Goal: Contribute content: Contribute content

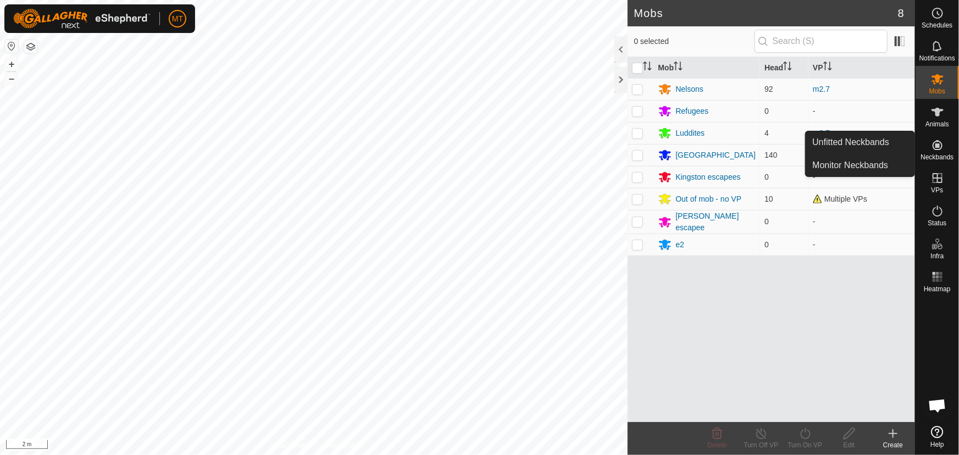
click at [935, 148] on icon at bounding box center [937, 144] width 13 height 13
click at [858, 143] on span "Unfitted Neckbands" at bounding box center [850, 142] width 77 height 13
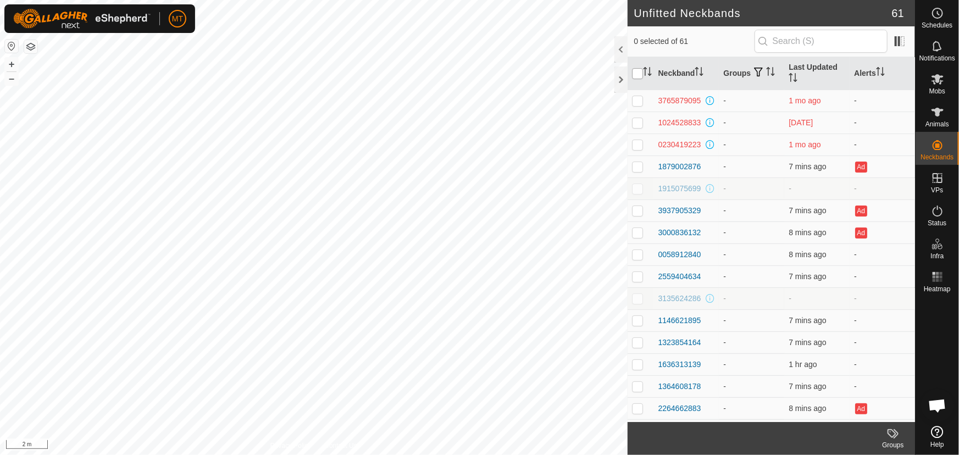
click at [635, 74] on input "checkbox" at bounding box center [637, 73] width 11 height 11
checkbox input "true"
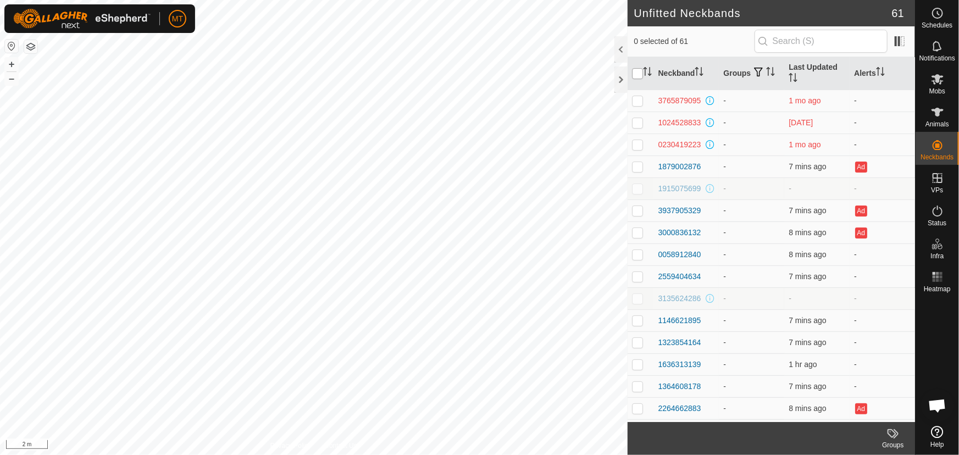
checkbox input "true"
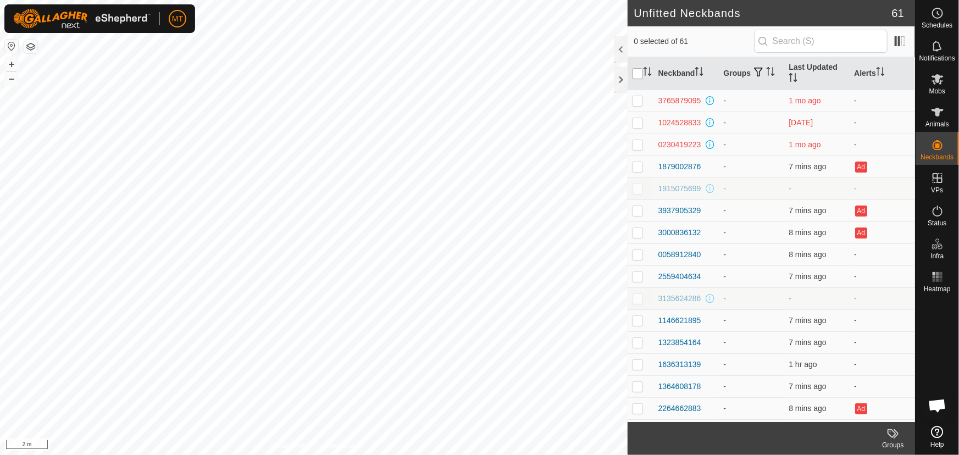
checkbox input "true"
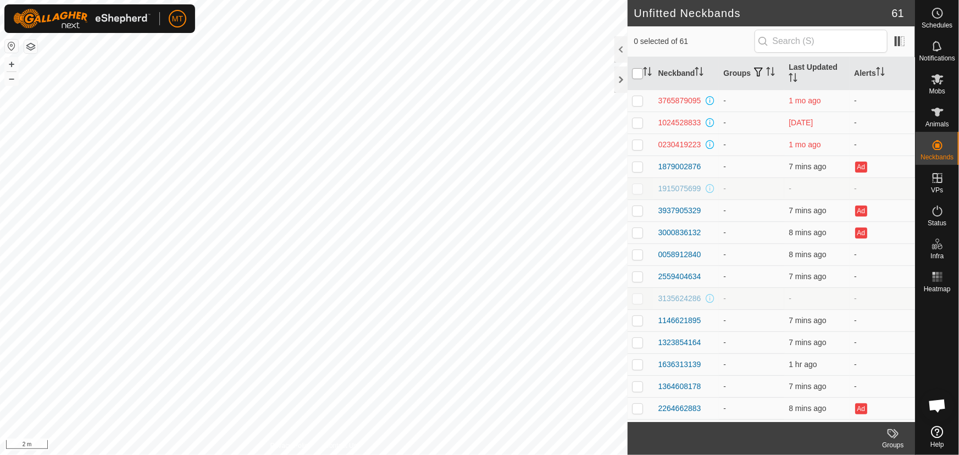
checkbox input "true"
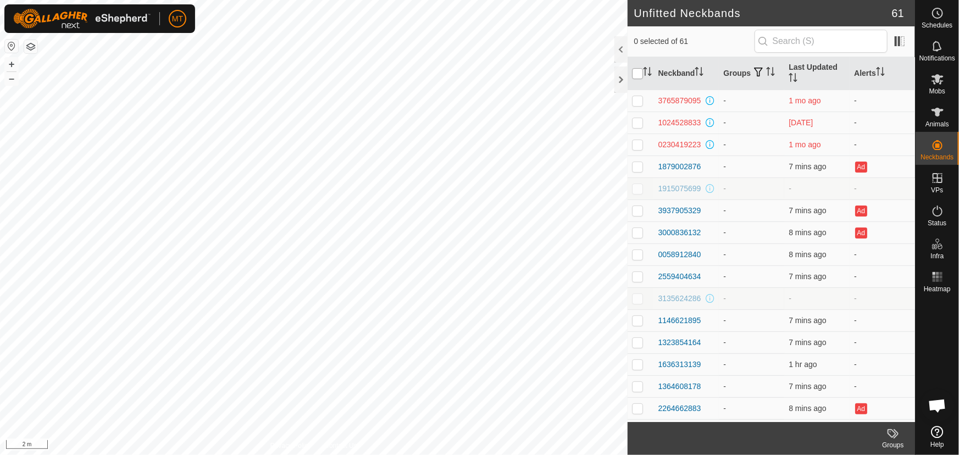
checkbox input "true"
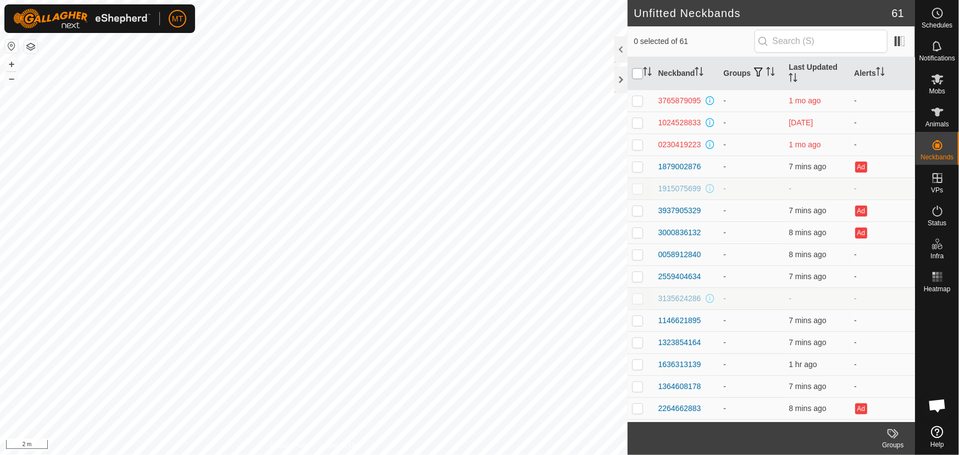
checkbox input "true"
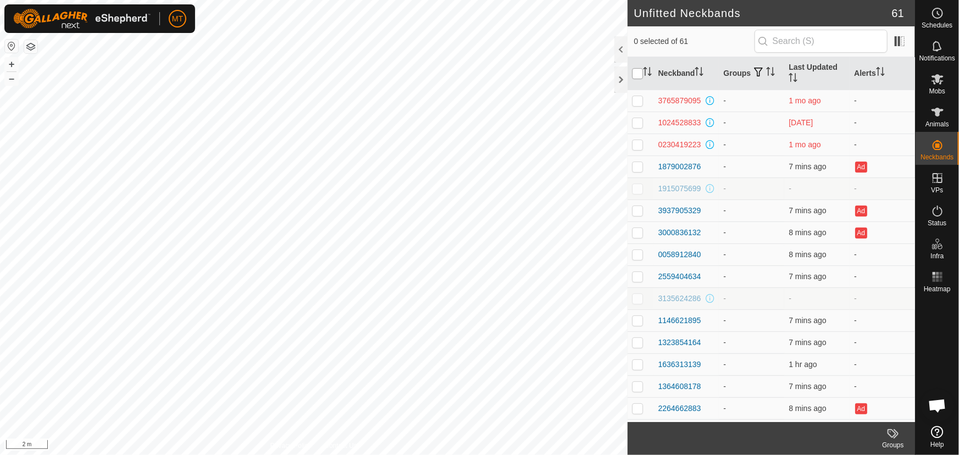
checkbox input "true"
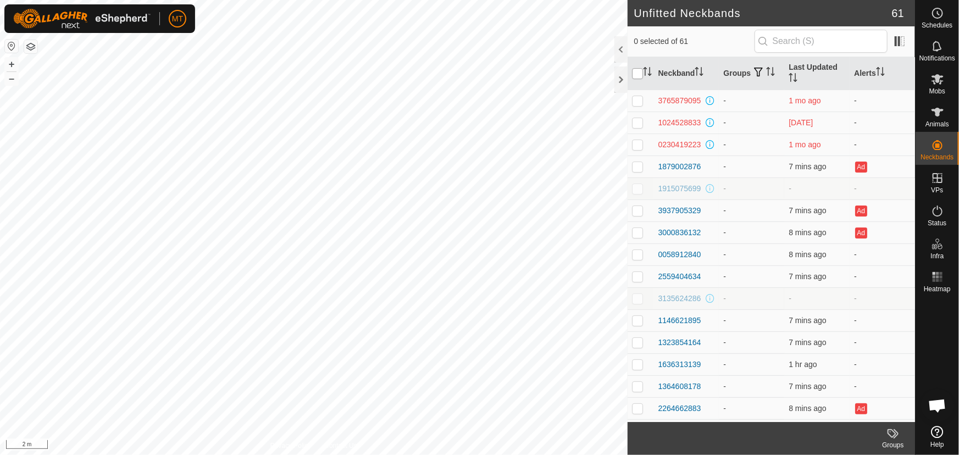
checkbox input "true"
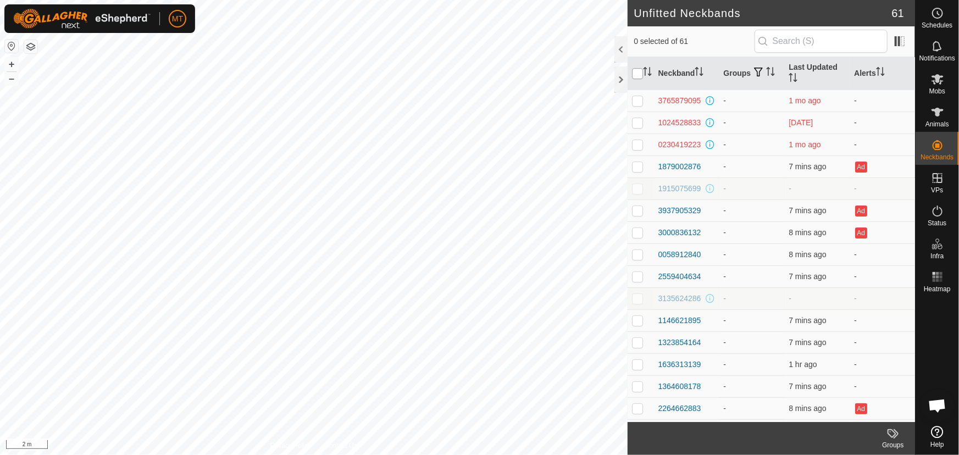
checkbox input "true"
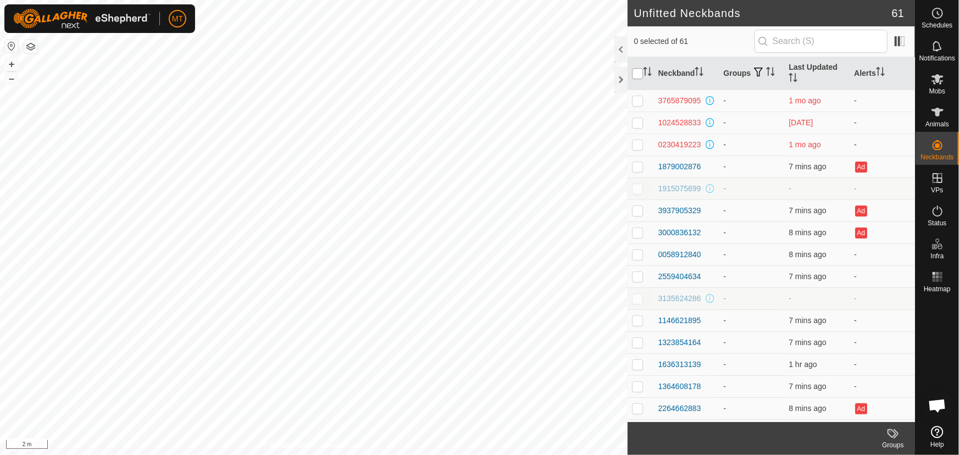
checkbox input "true"
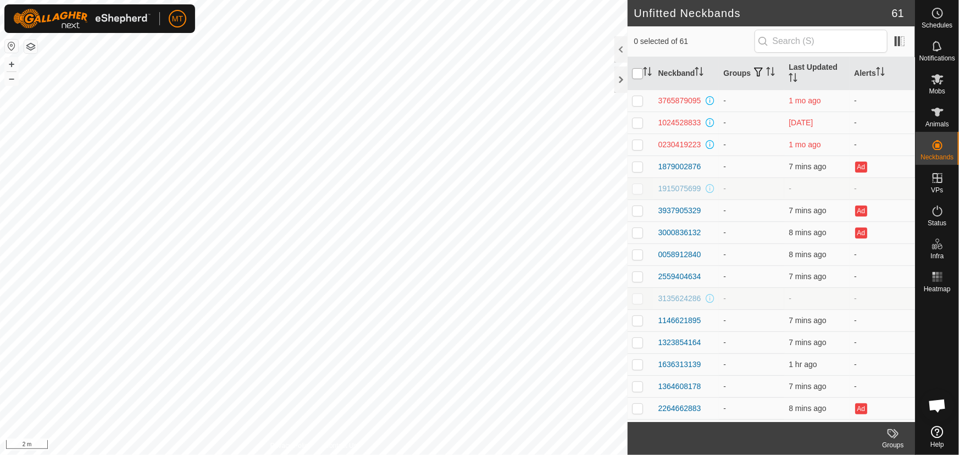
checkbox input "true"
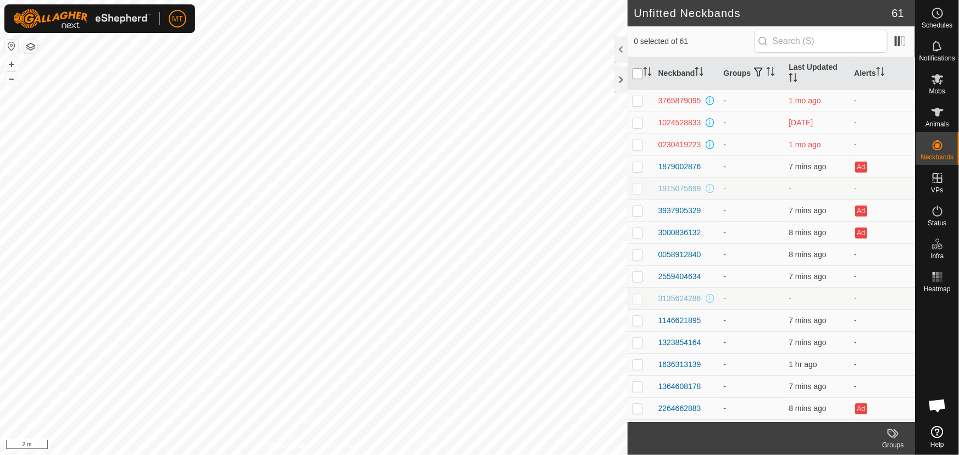
checkbox input "true"
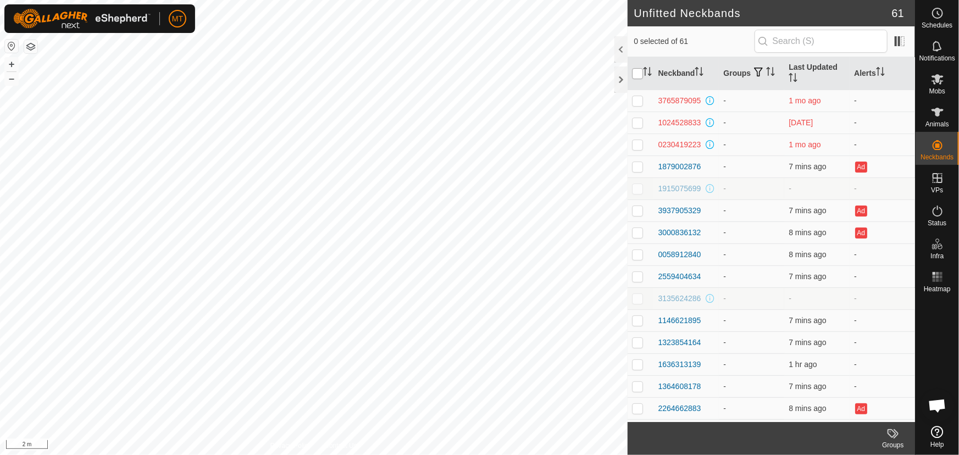
checkbox input "true"
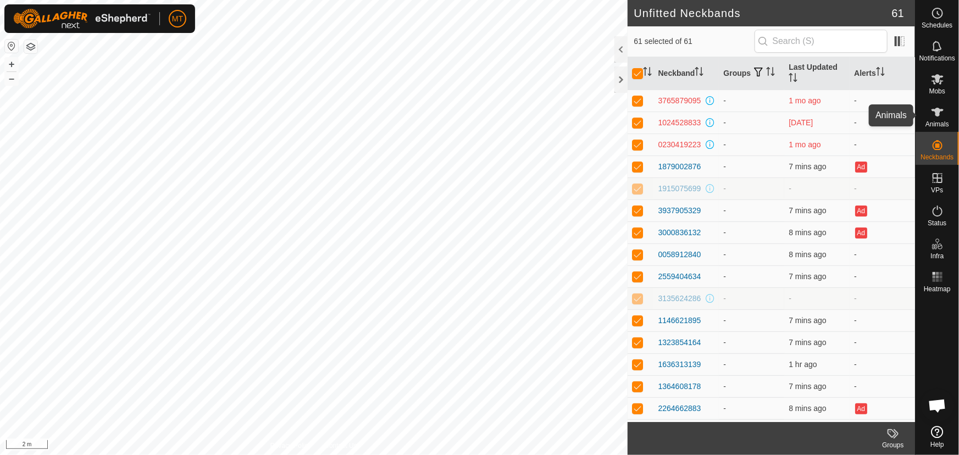
click at [938, 124] on span "Animals" at bounding box center [937, 124] width 24 height 7
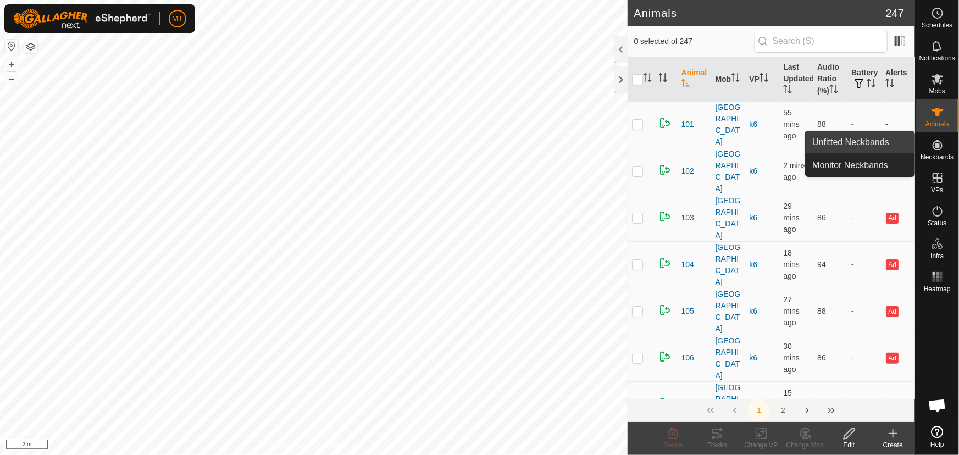
click at [863, 141] on link "Unfitted Neckbands" at bounding box center [860, 142] width 109 height 22
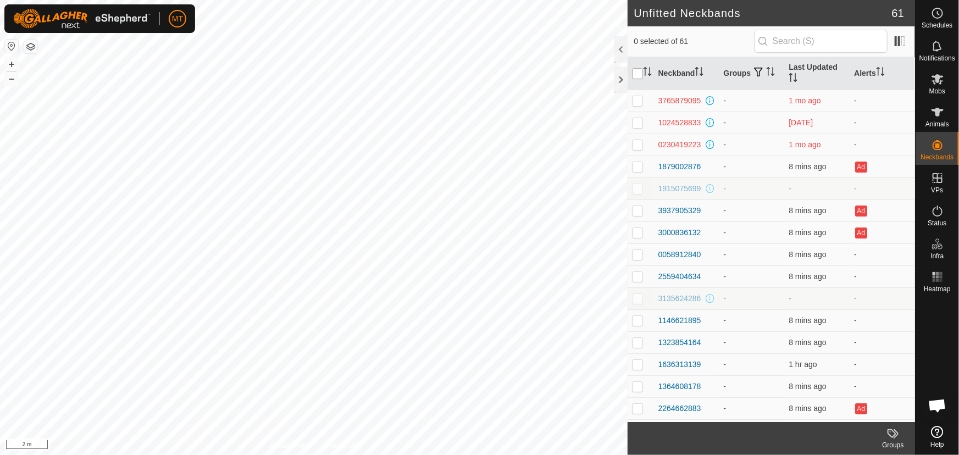
click at [641, 69] on input "checkbox" at bounding box center [637, 73] width 11 height 11
checkbox input "true"
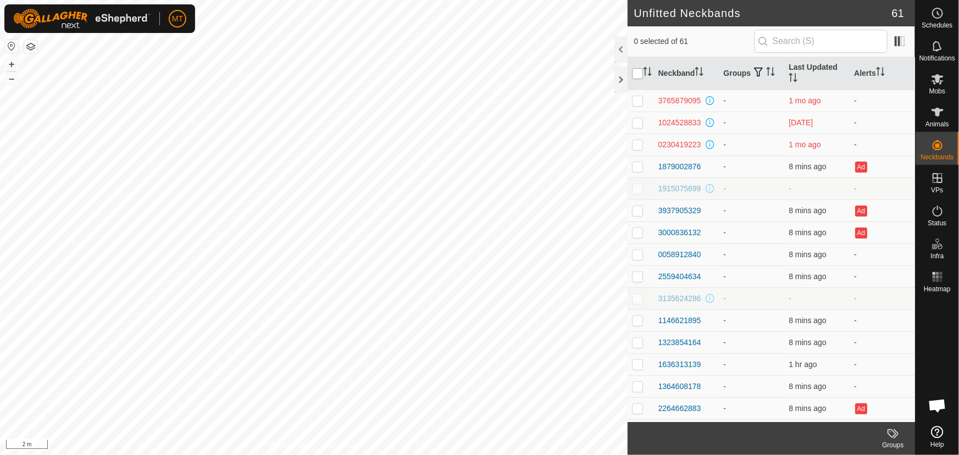
checkbox input "true"
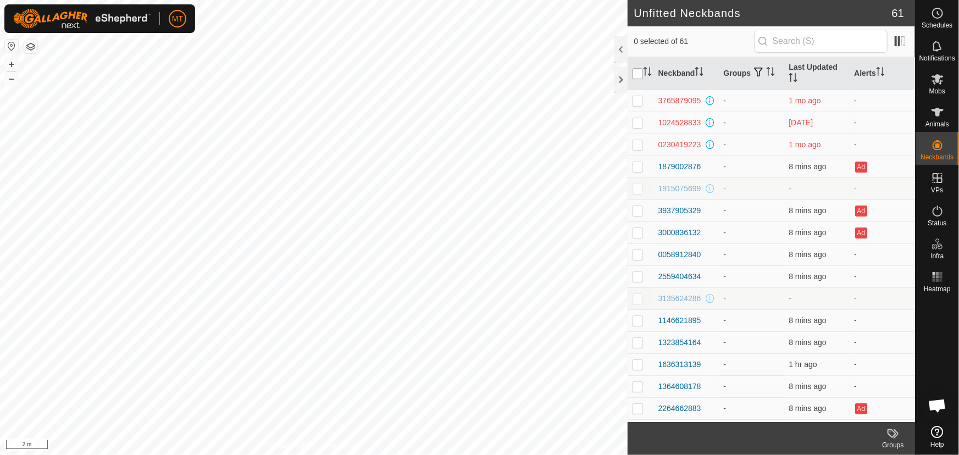
checkbox input "true"
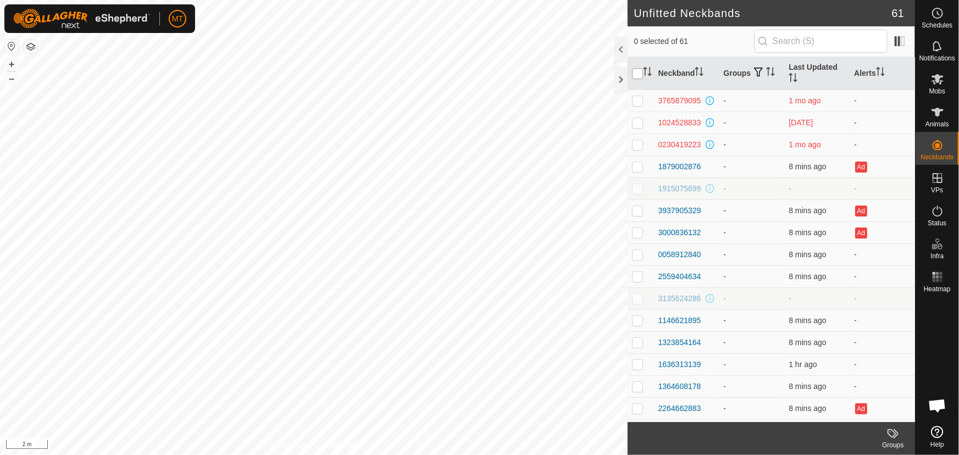
checkbox input "true"
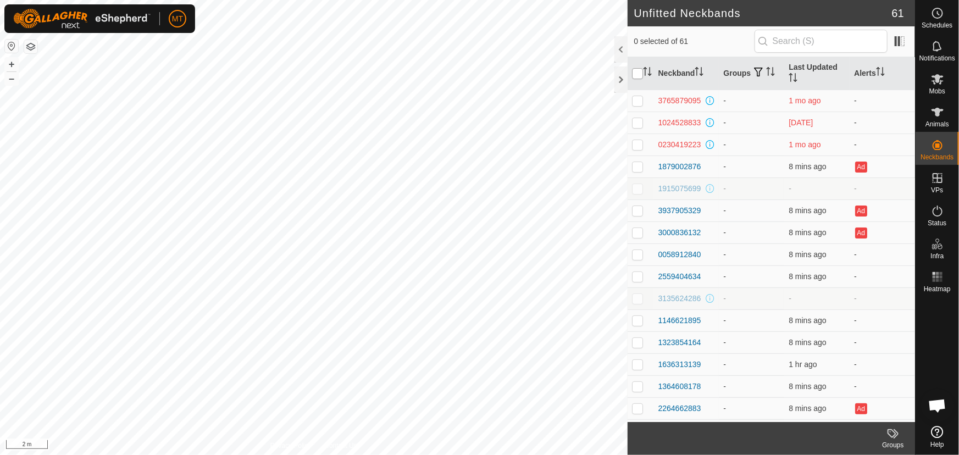
checkbox input "true"
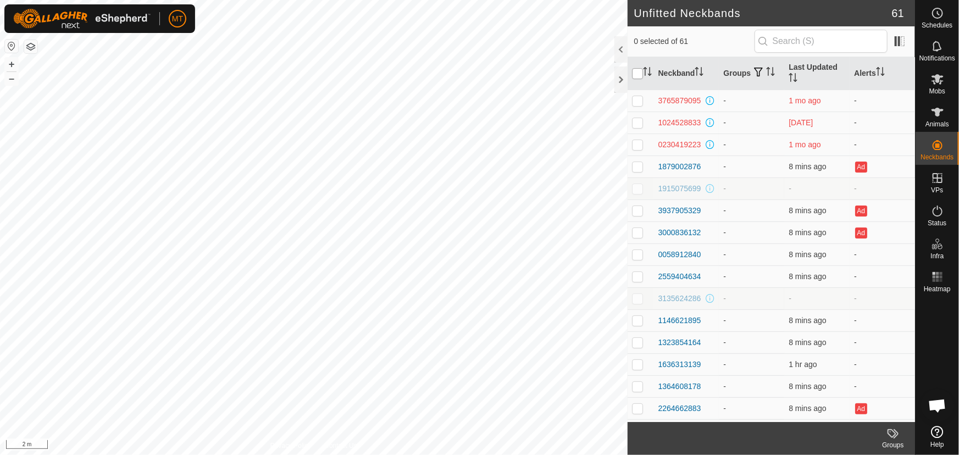
checkbox input "true"
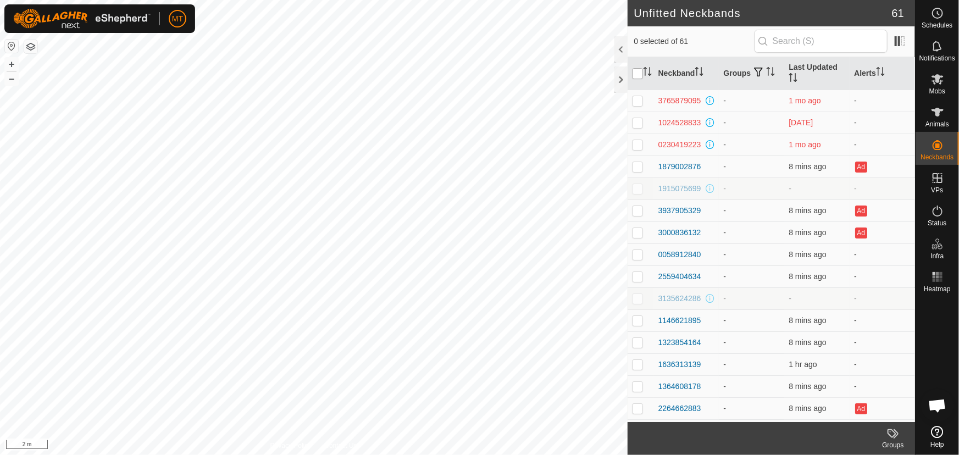
checkbox input "true"
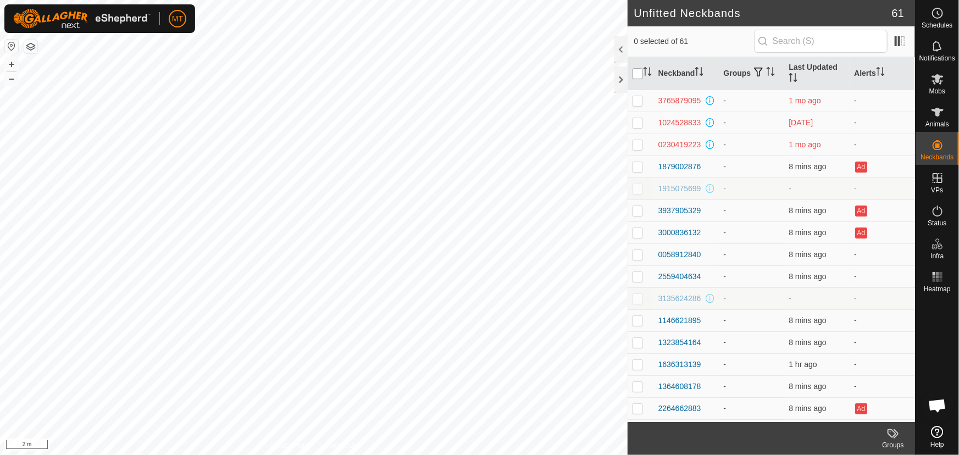
checkbox input "true"
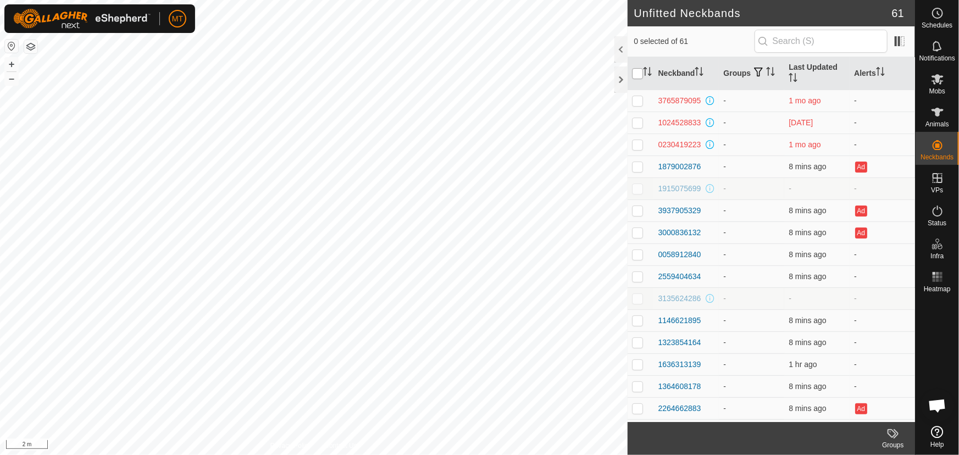
checkbox input "true"
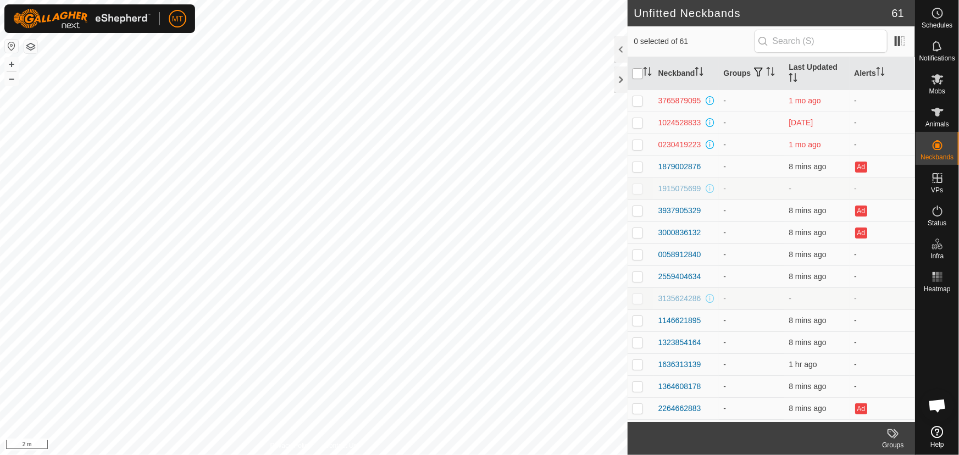
checkbox input "true"
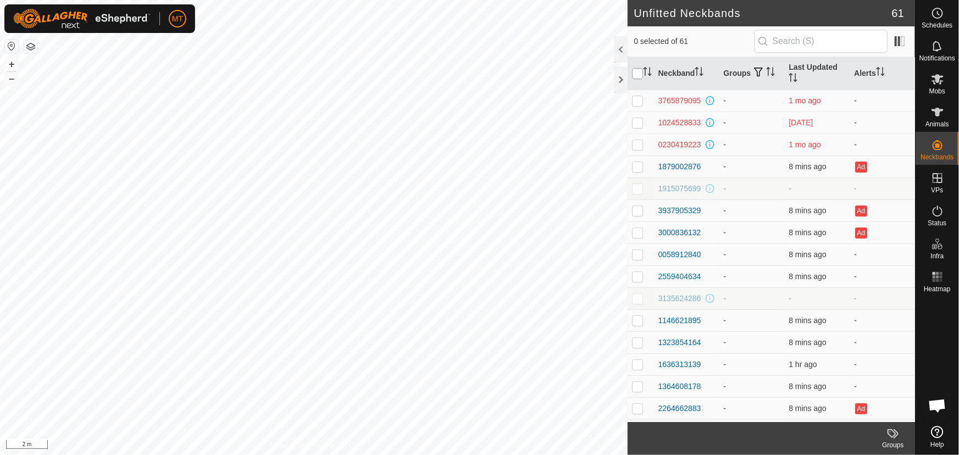
checkbox input "true"
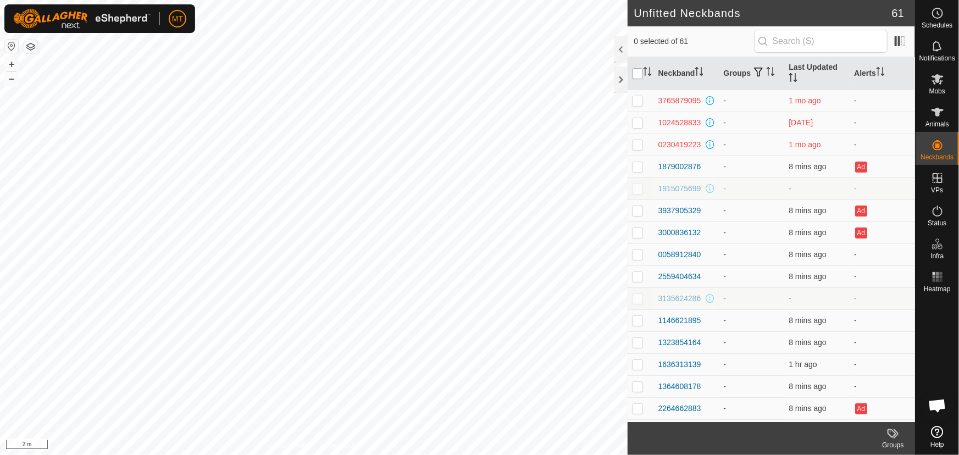
checkbox input "true"
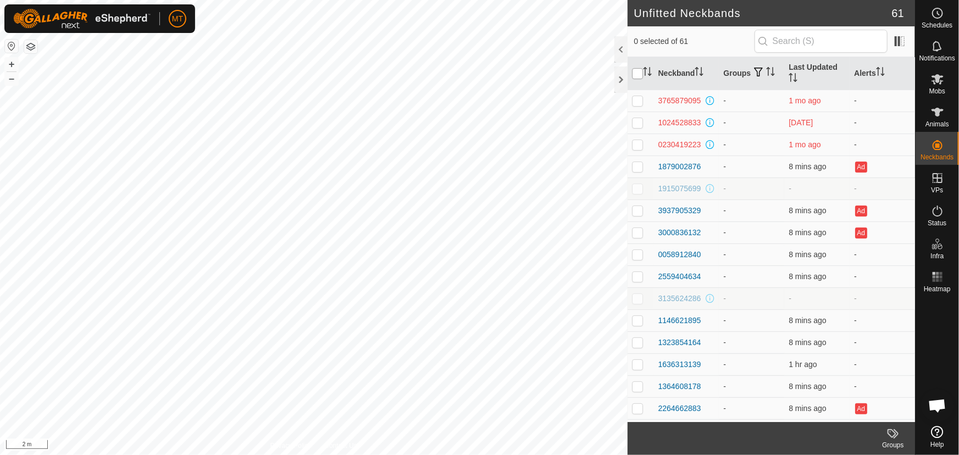
checkbox input "true"
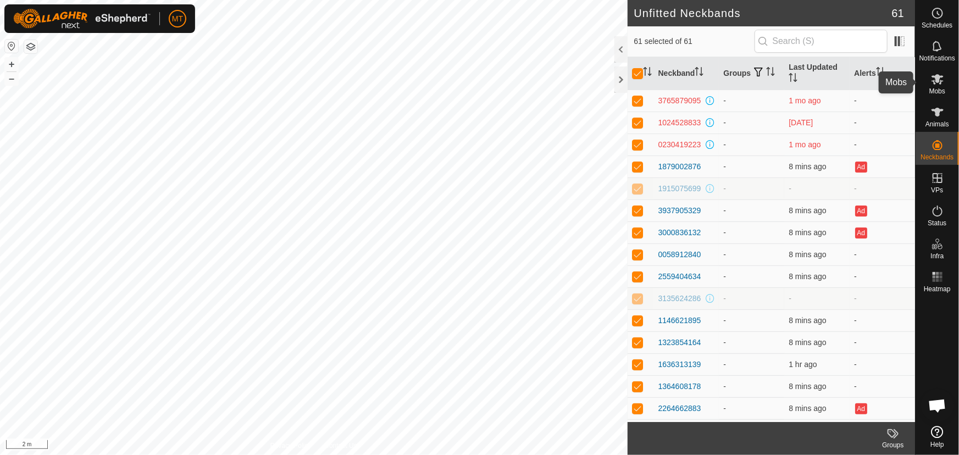
click at [940, 85] on icon at bounding box center [937, 79] width 13 height 13
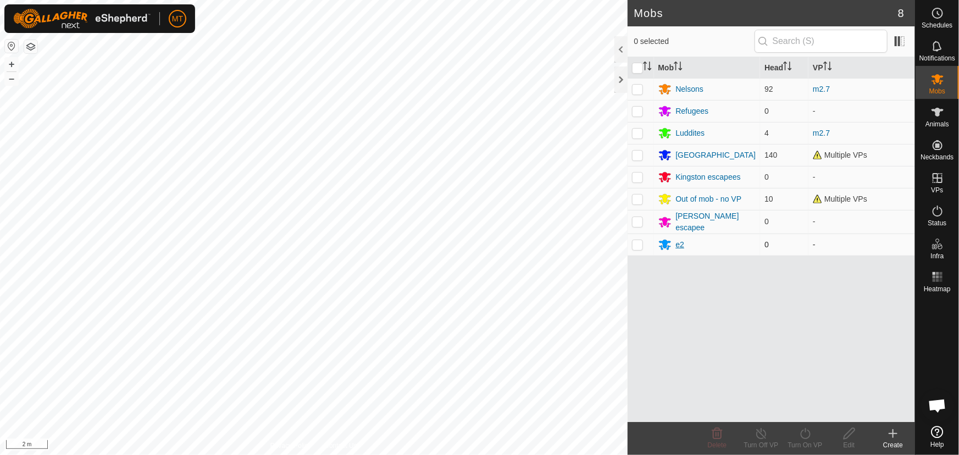
click at [678, 242] on div "e2" at bounding box center [680, 245] width 9 height 12
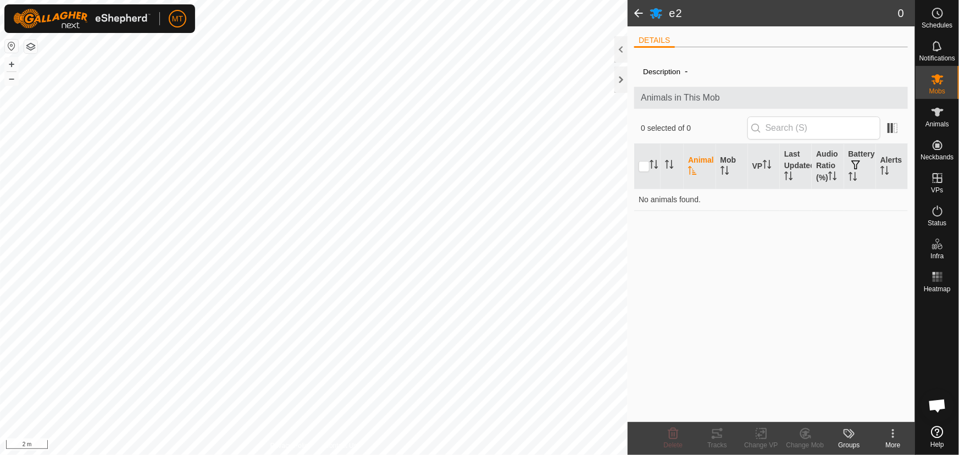
click at [891, 435] on icon at bounding box center [892, 433] width 13 height 13
click at [731, 375] on div "Description - Animals in This Mob 0 selected of 0 Animal Mob VP Last Updated Au…" at bounding box center [771, 239] width 274 height 366
click at [846, 433] on icon at bounding box center [848, 433] width 13 height 13
click at [748, 305] on div "Description - Animals in This Mob 0 selected of 0 Animal Mob VP Last Updated Au…" at bounding box center [771, 239] width 274 height 366
click at [635, 9] on span at bounding box center [639, 13] width 22 height 26
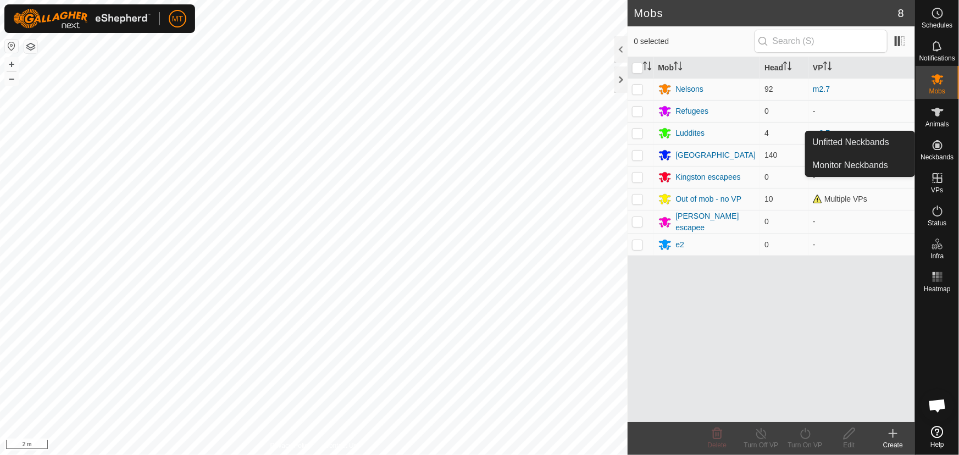
click at [936, 149] on icon at bounding box center [938, 145] width 10 height 10
click at [879, 145] on link "Unfitted Neckbands" at bounding box center [860, 142] width 109 height 22
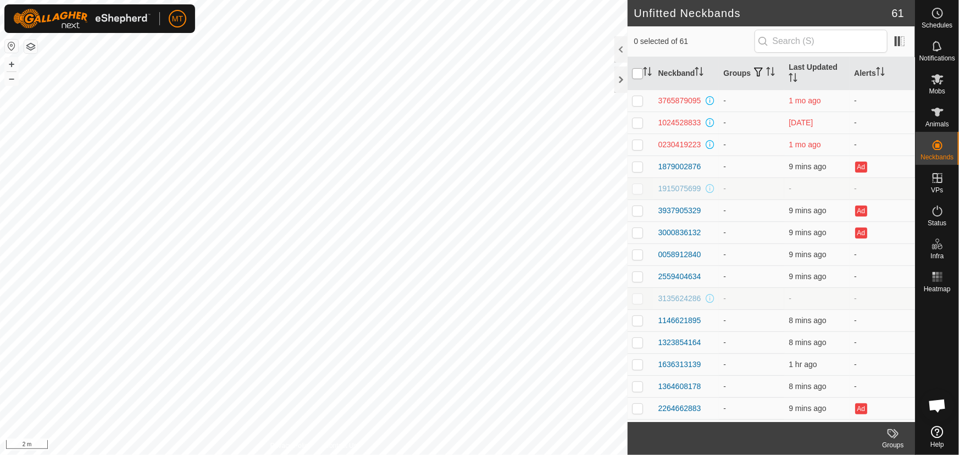
click at [639, 71] on input "checkbox" at bounding box center [637, 73] width 11 height 11
checkbox input "true"
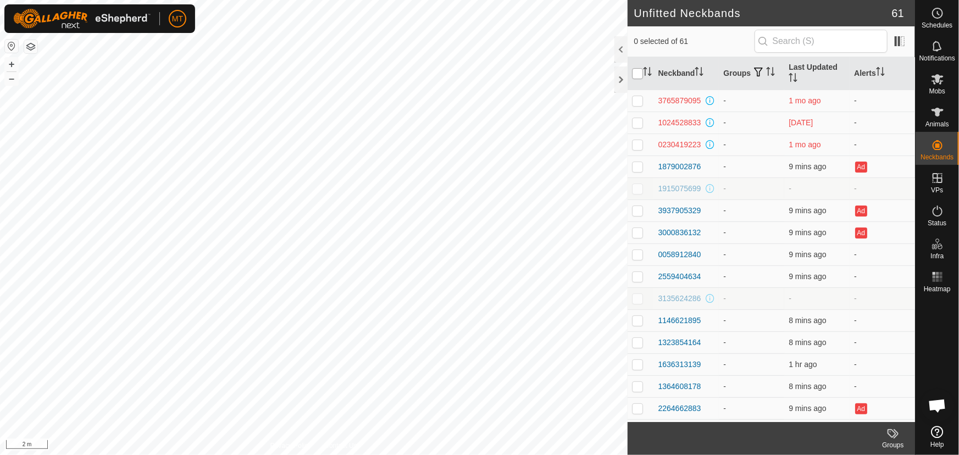
checkbox input "true"
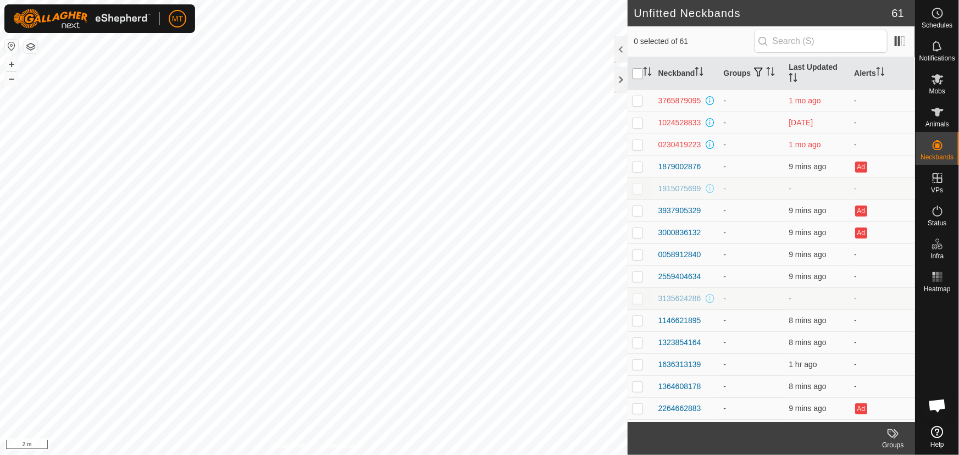
checkbox input "true"
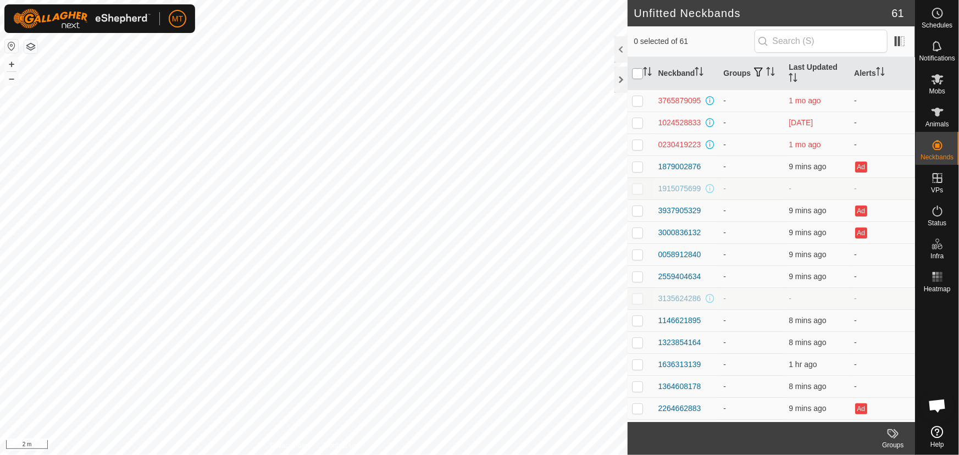
checkbox input "true"
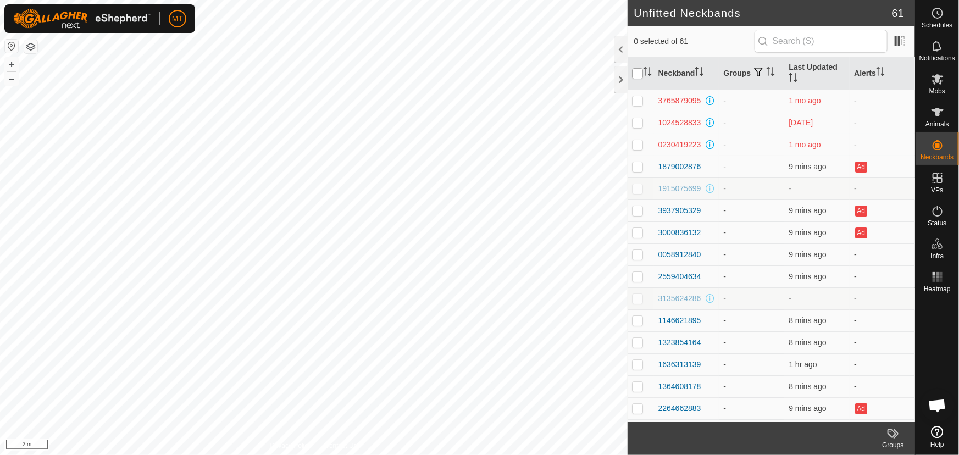
checkbox input "true"
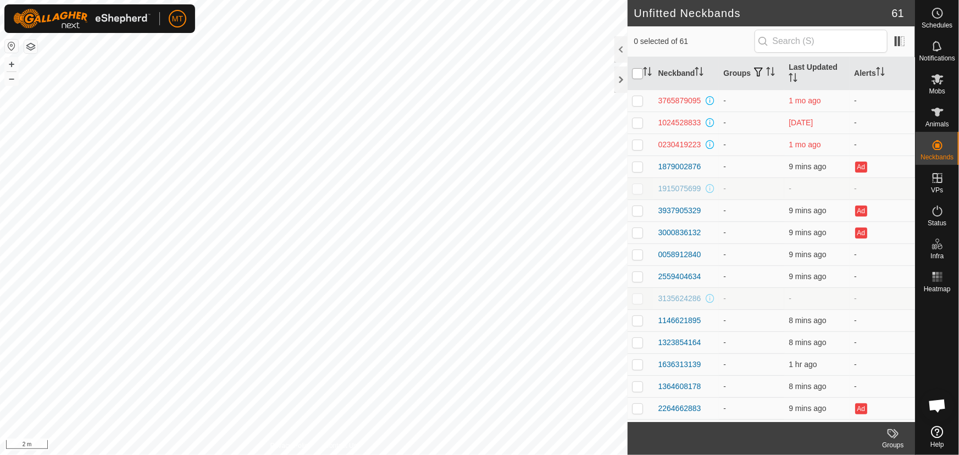
checkbox input "true"
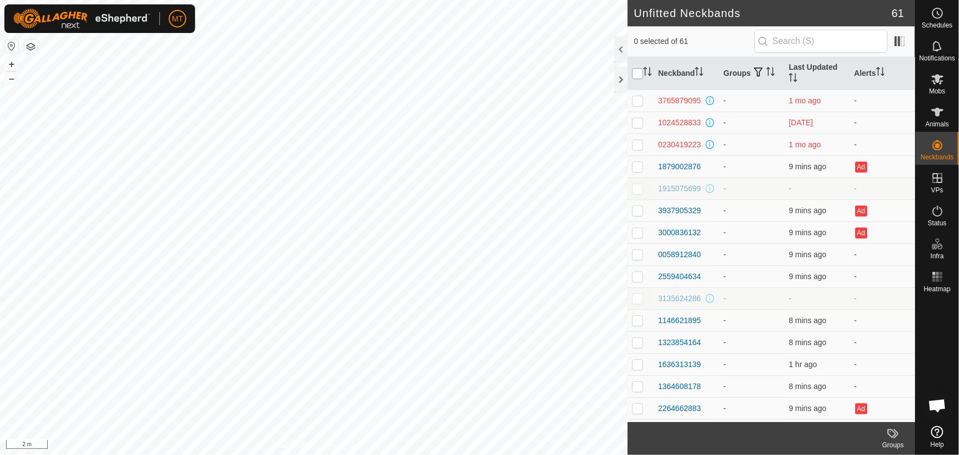
checkbox input "true"
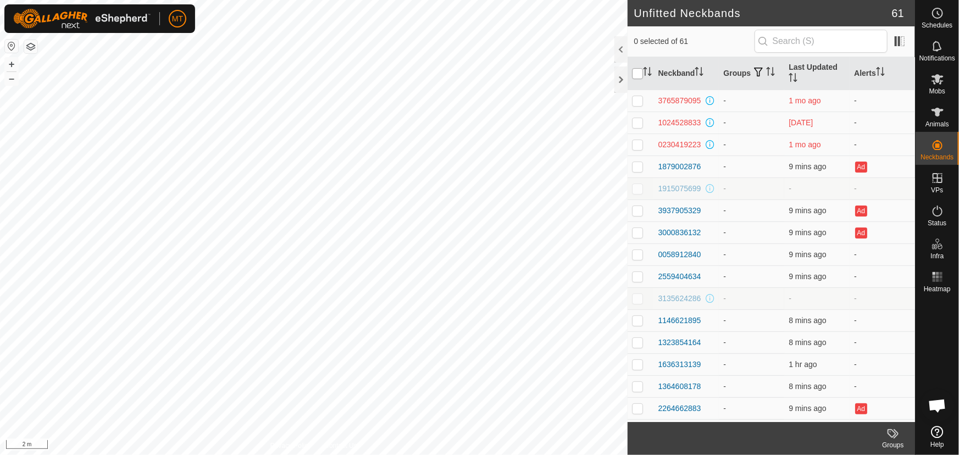
checkbox input "true"
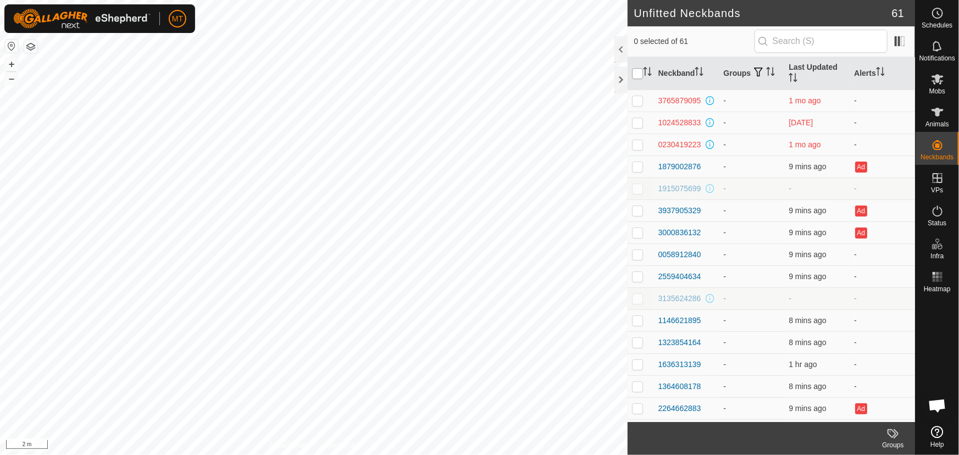
checkbox input "true"
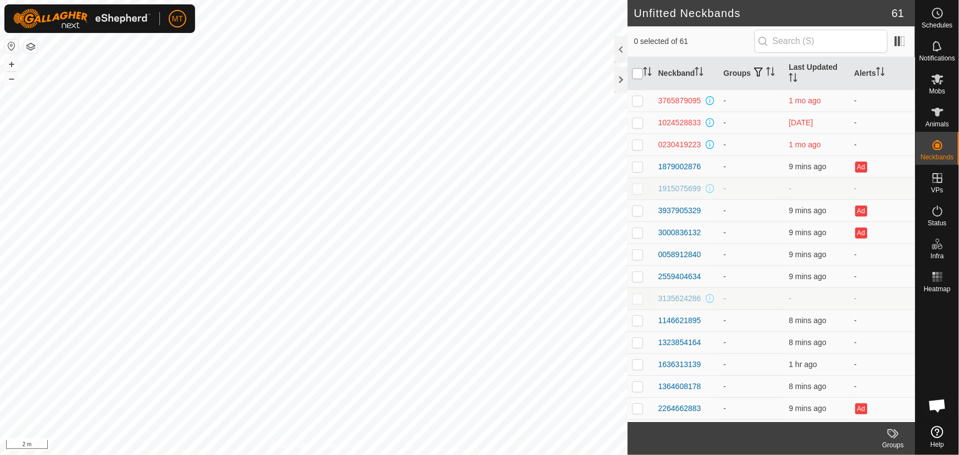
checkbox input "true"
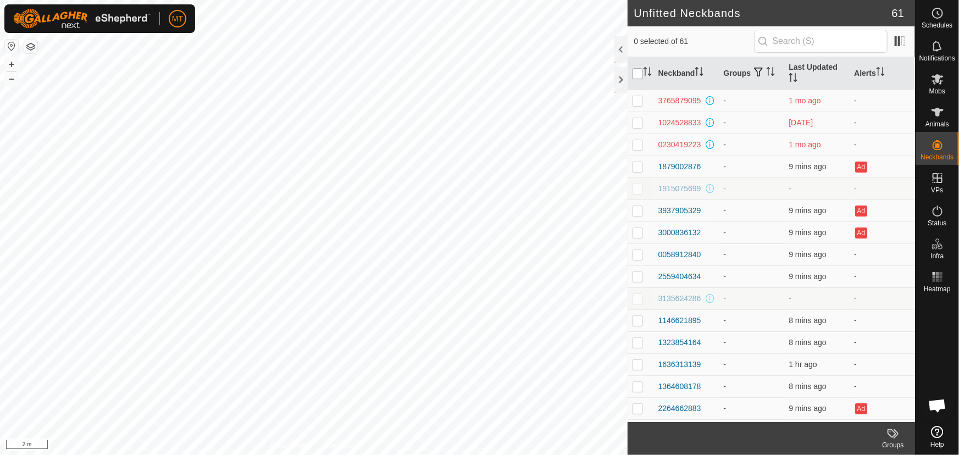
checkbox input "true"
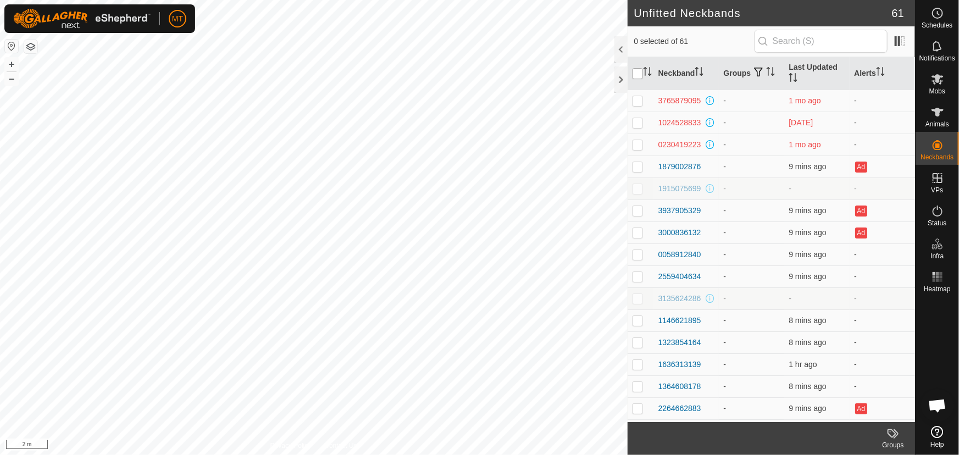
checkbox input "true"
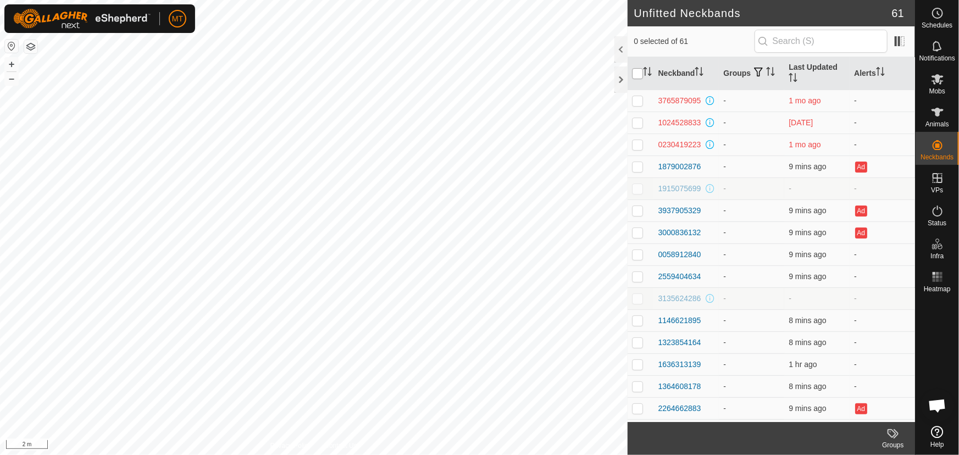
checkbox input "true"
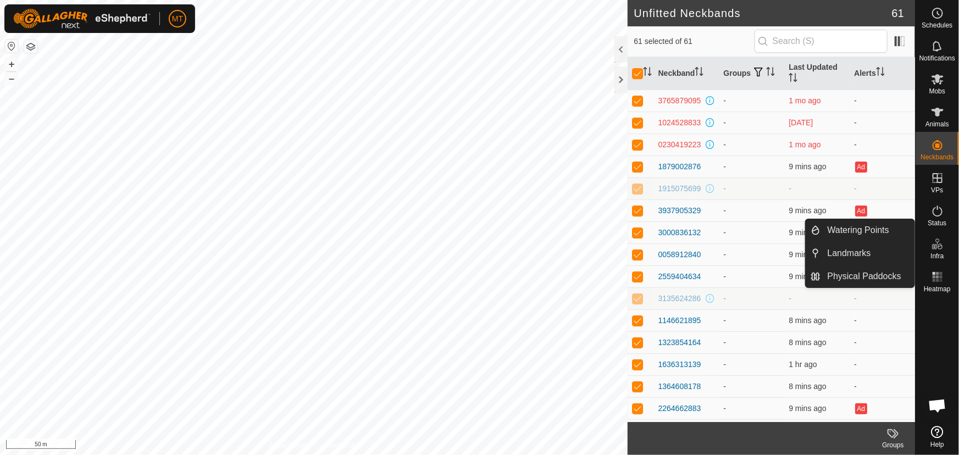
click at [934, 437] on icon at bounding box center [938, 432] width 12 height 12
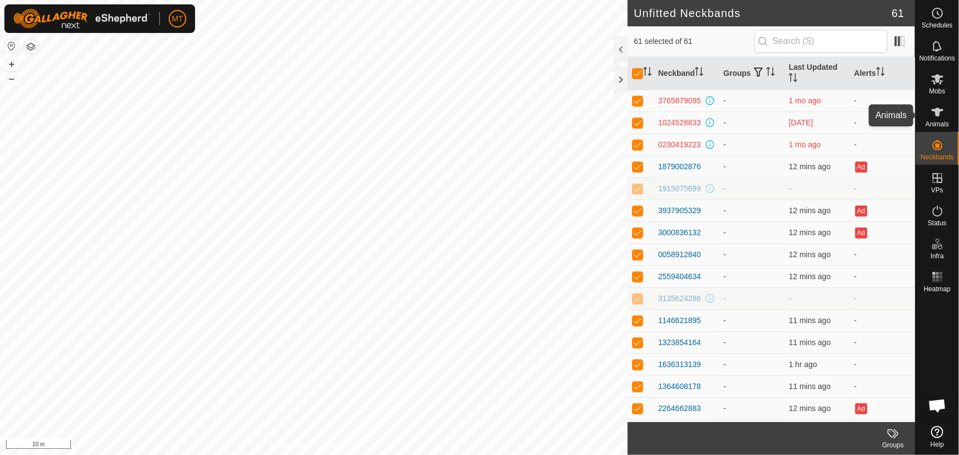
click at [936, 115] on icon at bounding box center [938, 112] width 12 height 9
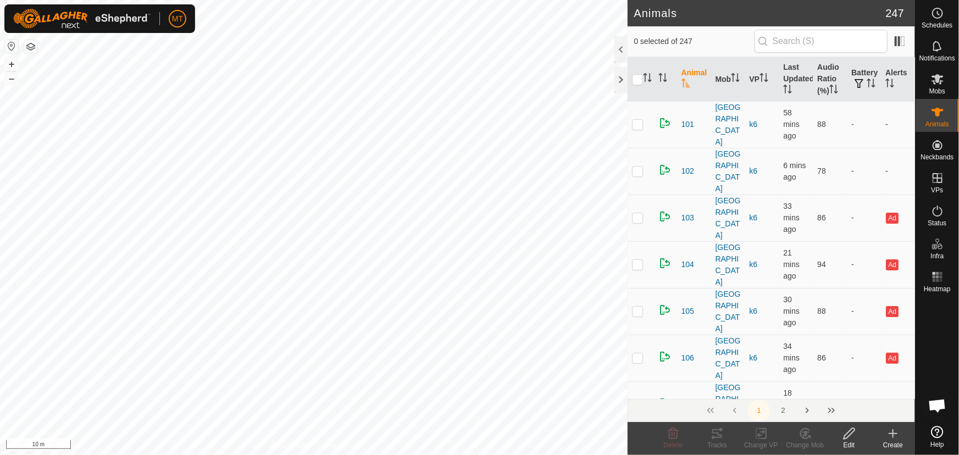
click at [893, 436] on icon at bounding box center [893, 434] width 0 height 8
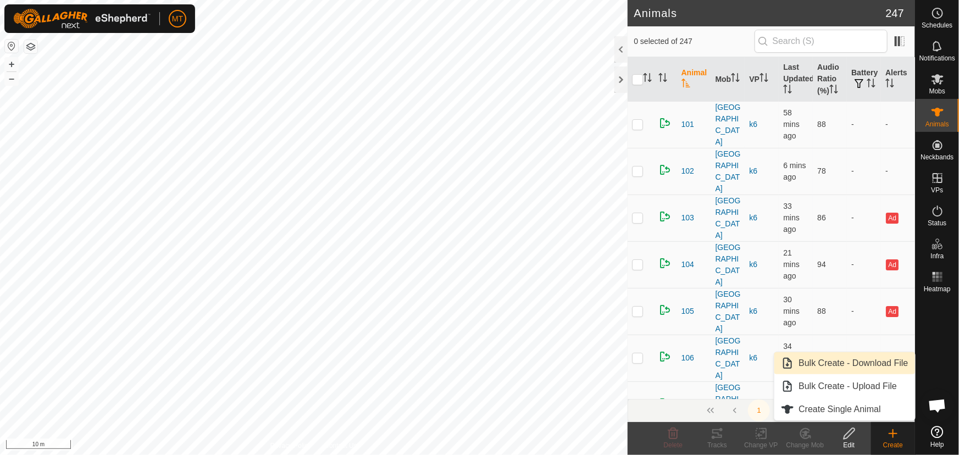
click at [834, 367] on link "Bulk Create - Download File" at bounding box center [844, 363] width 140 height 22
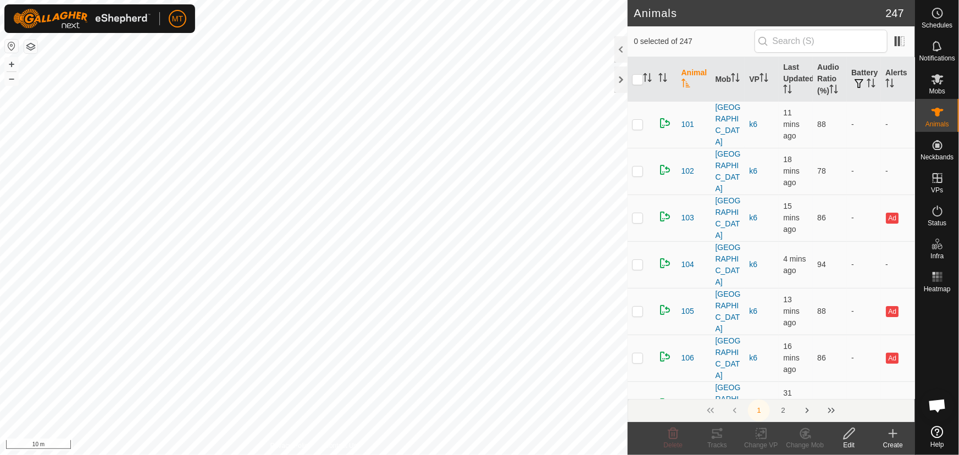
click at [887, 441] on div "Create" at bounding box center [893, 445] width 44 height 10
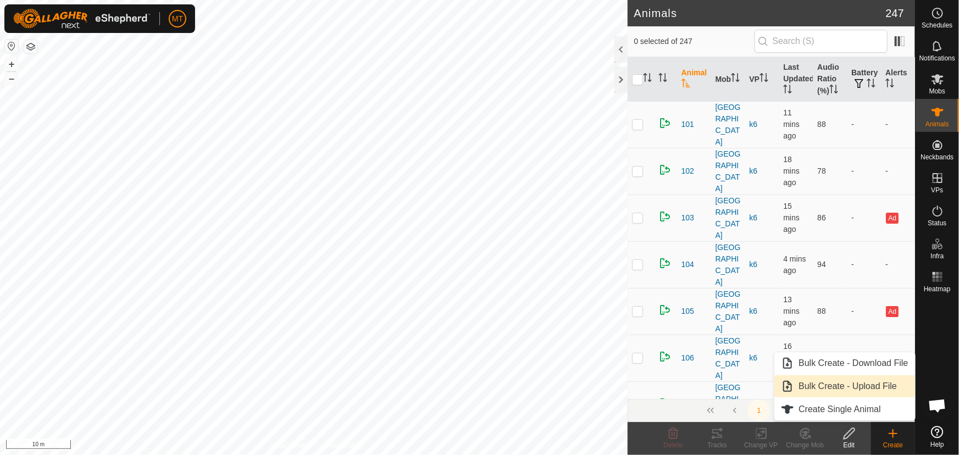
click at [861, 387] on link "Bulk Create - Upload File" at bounding box center [844, 386] width 140 height 22
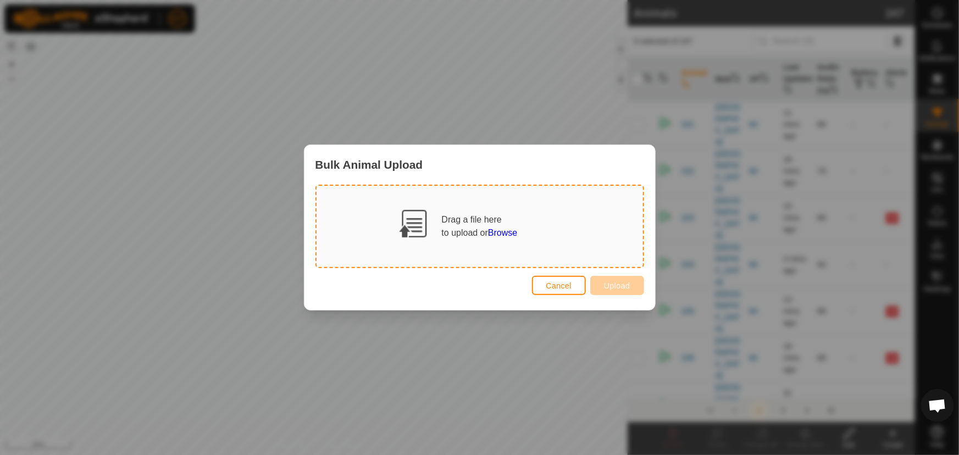
click at [495, 228] on span "Browse" at bounding box center [502, 232] width 29 height 9
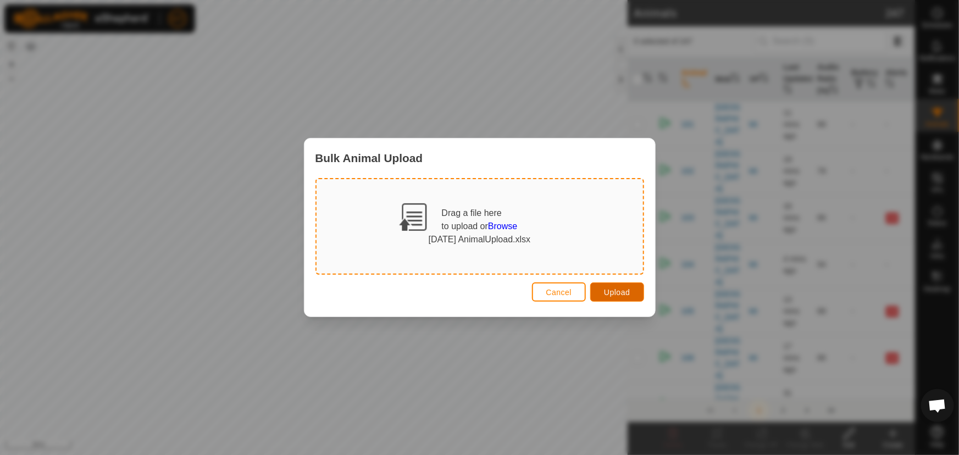
click at [625, 292] on span "Upload" at bounding box center [617, 292] width 26 height 9
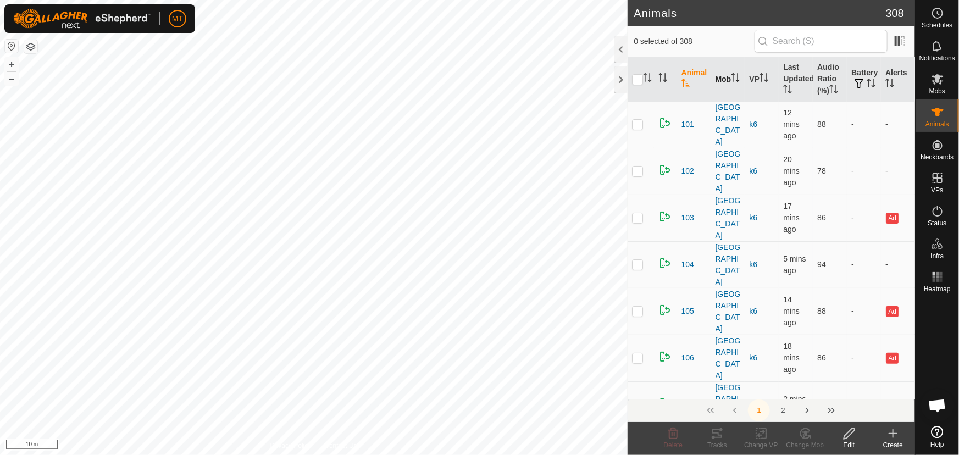
click at [731, 81] on icon "Activate to sort" at bounding box center [735, 77] width 9 height 9
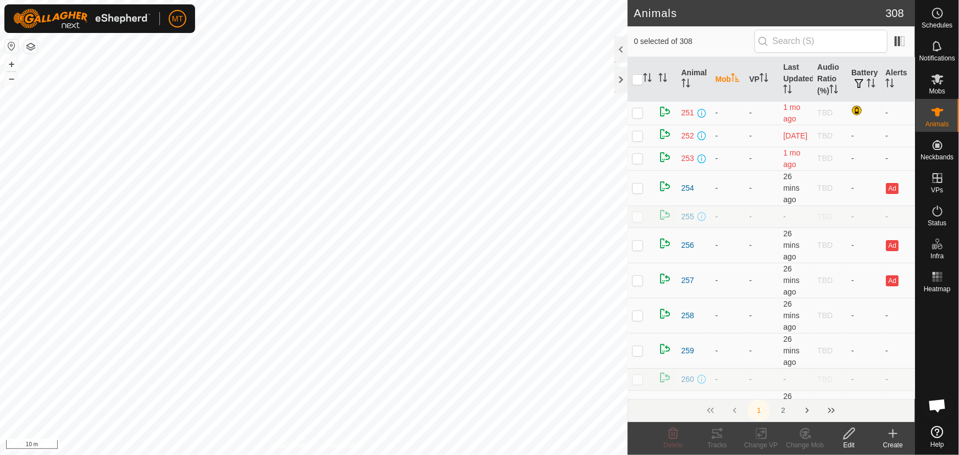
click at [731, 81] on icon "Activate to sort" at bounding box center [735, 77] width 9 height 9
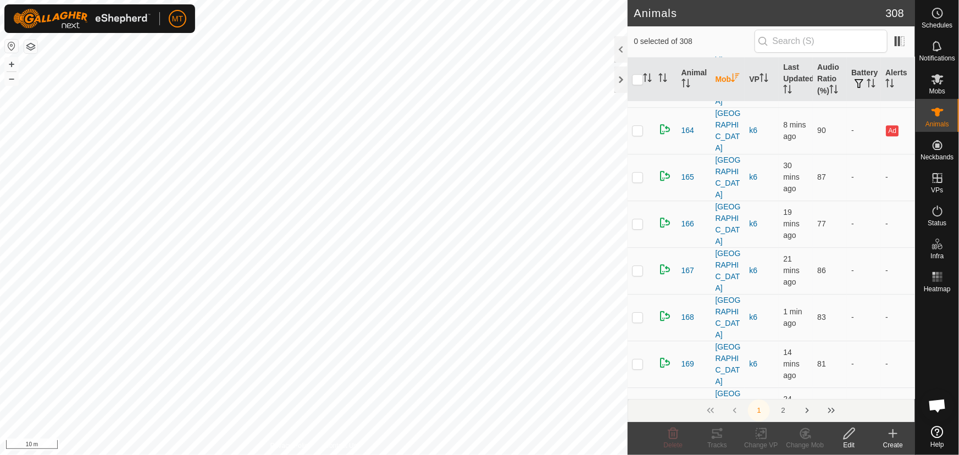
scroll to position [6085, 0]
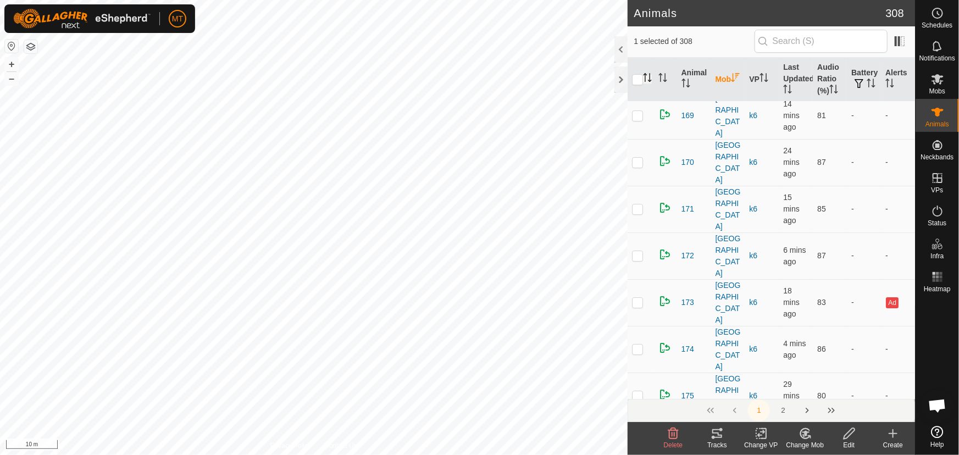
click at [647, 75] on icon "Activate to sort" at bounding box center [647, 77] width 9 height 9
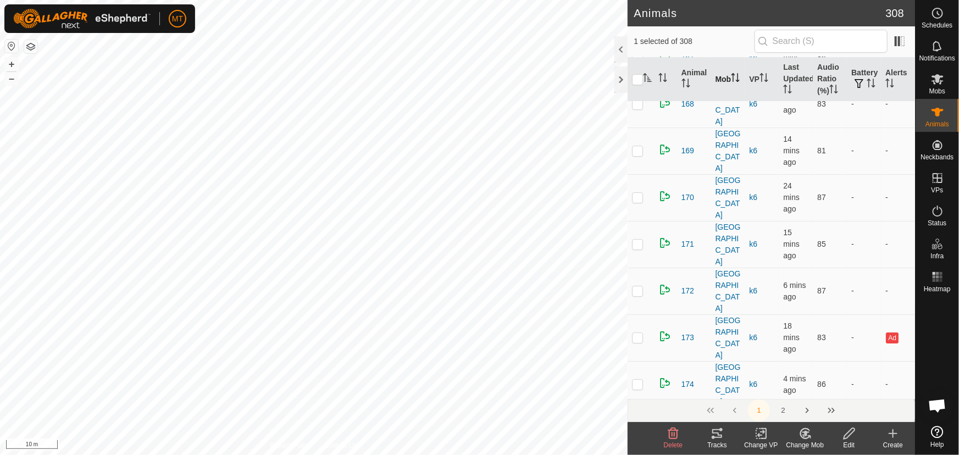
scroll to position [0, 0]
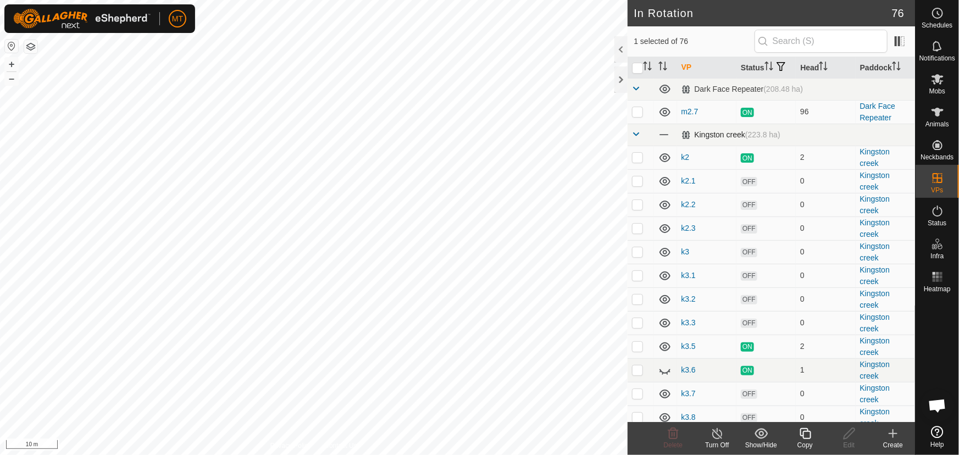
checkbox input "true"
checkbox input "false"
